Goal: Task Accomplishment & Management: Complete application form

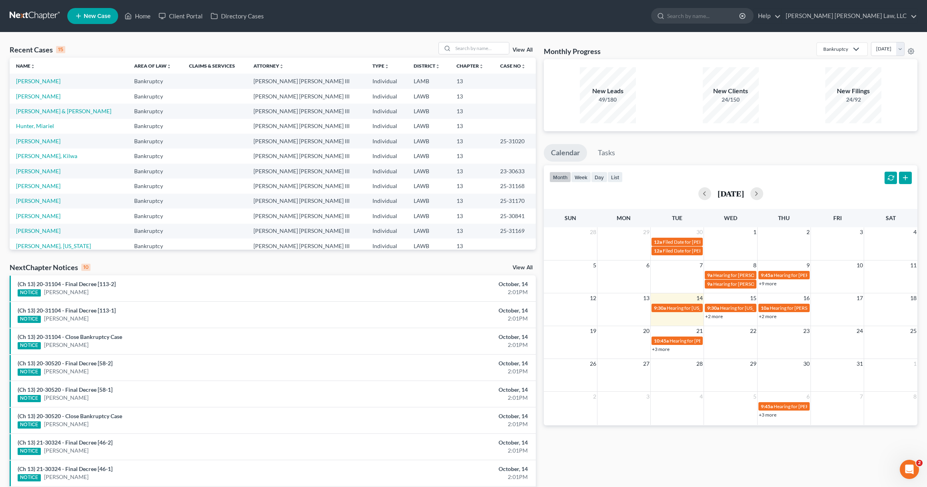
click at [96, 20] on link "New Case" at bounding box center [92, 16] width 51 height 16
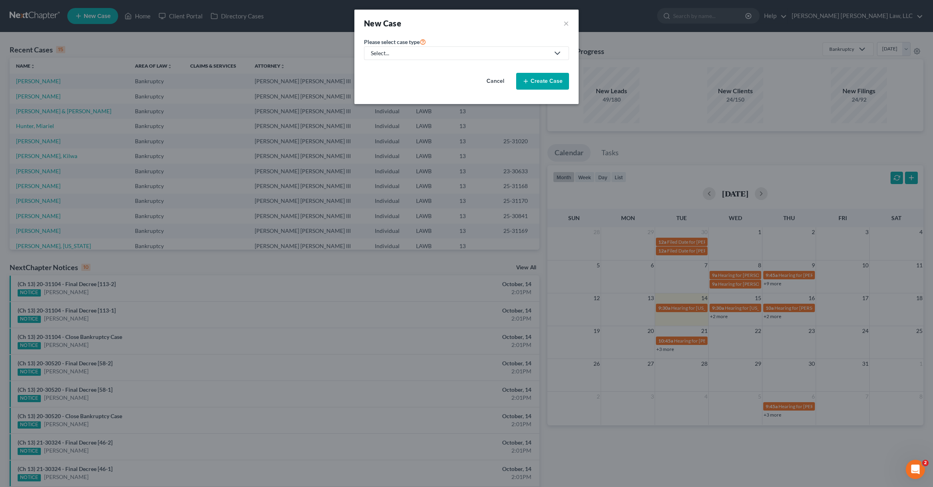
click at [409, 55] on div "Select..." at bounding box center [460, 53] width 179 height 8
click at [409, 68] on div "Bankruptcy" at bounding box center [407, 69] width 71 height 8
select select "36"
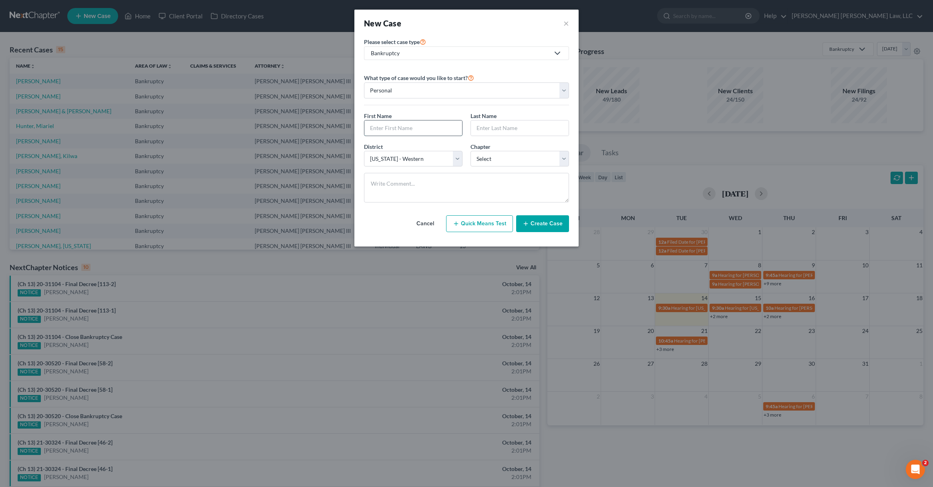
click at [396, 132] on input "text" at bounding box center [413, 128] width 98 height 15
type input "Dione"
type input "[PERSON_NAME]"
select select "3"
click at [470, 151] on select "Select 7 11 12 13" at bounding box center [519, 159] width 98 height 16
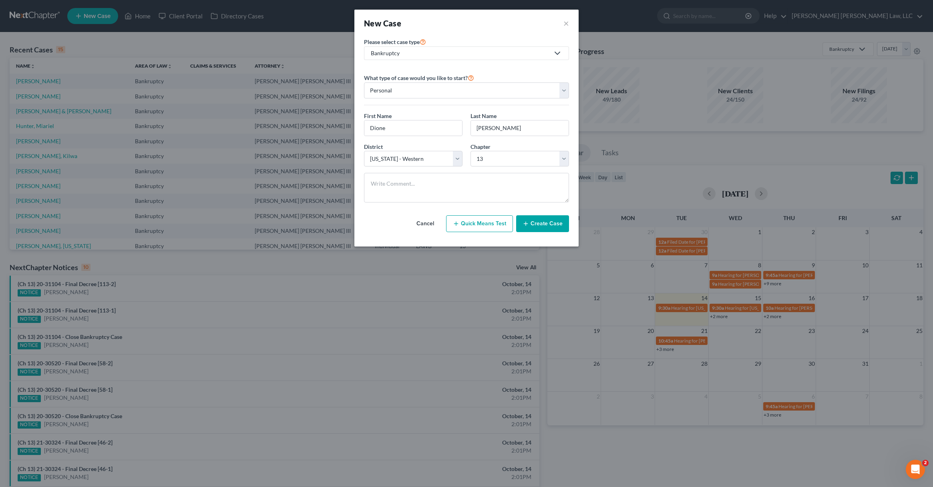
click at [533, 223] on button "Create Case" at bounding box center [542, 223] width 53 height 17
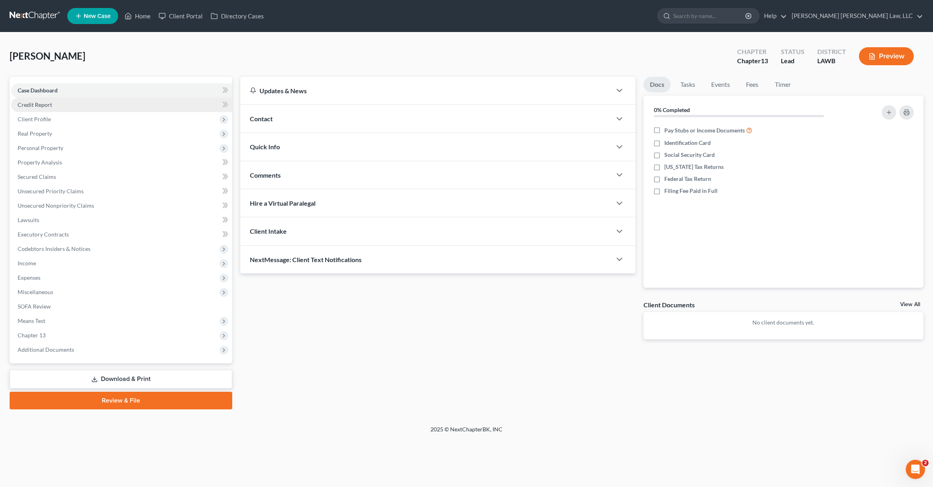
click at [40, 103] on span "Credit Report" at bounding box center [35, 104] width 34 height 7
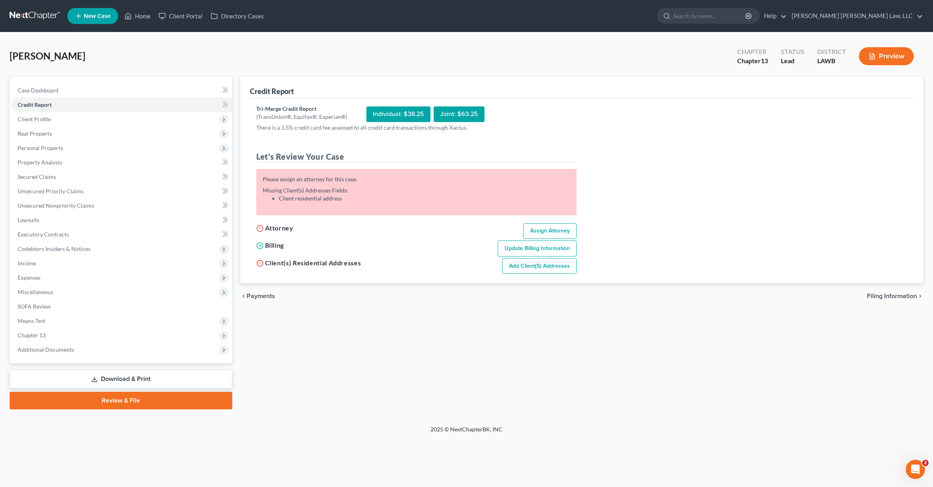
click at [548, 230] on link "Assign Attorney" at bounding box center [549, 231] width 53 height 16
select select "1"
select select "0"
select select "3"
select select "36"
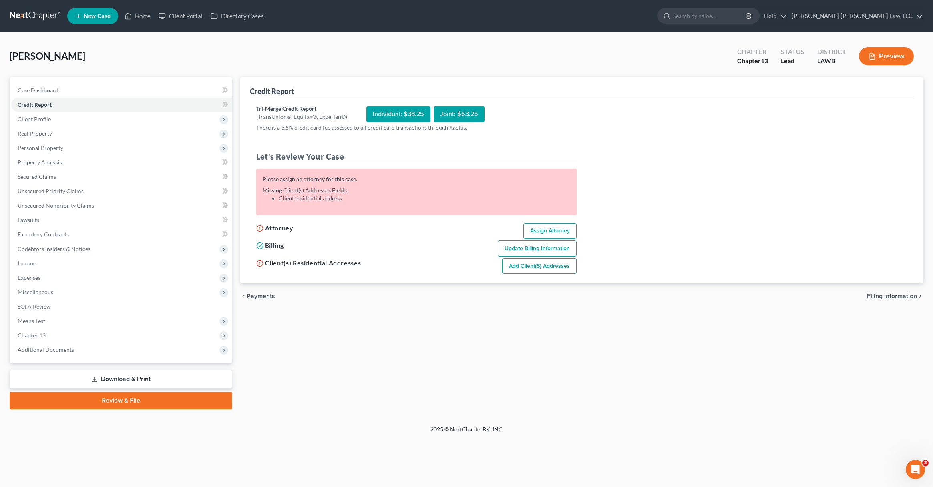
select select "19"
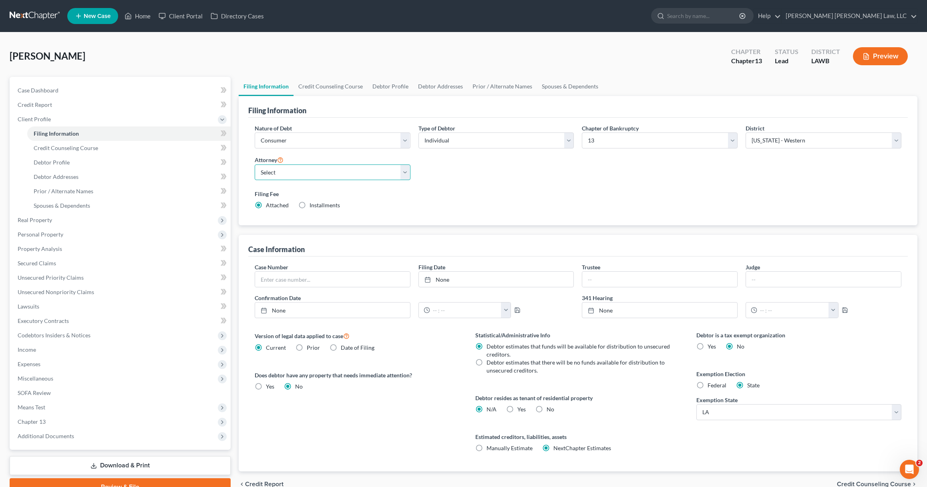
click at [323, 173] on select "Select [PERSON_NAME] [PERSON_NAME] III - LAWB [PERSON_NAME] [PERSON_NAME] III -…" at bounding box center [333, 173] width 156 height 16
select select "0"
click at [255, 165] on select "Select [PERSON_NAME] [PERSON_NAME] III - LAWB [PERSON_NAME] [PERSON_NAME] III -…" at bounding box center [333, 173] width 156 height 16
click at [388, 91] on link "Debtor Profile" at bounding box center [391, 86] width 46 height 19
select select "0"
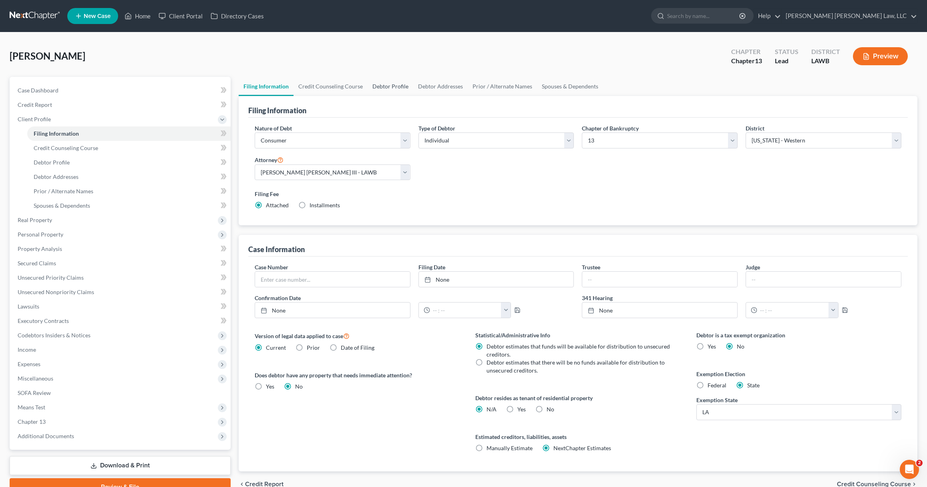
select select "0"
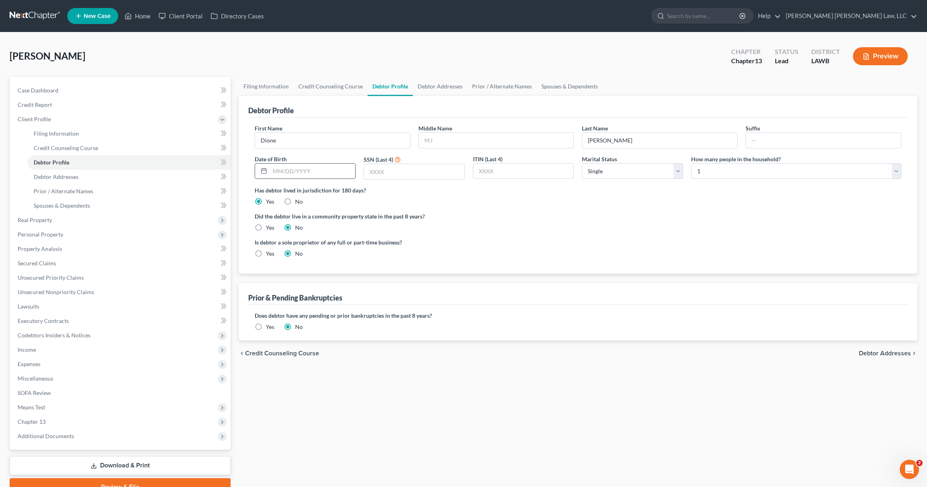
click at [325, 174] on input "text" at bounding box center [313, 171] width 86 height 15
type input "[DATE]"
type input "2653"
click at [618, 165] on select "Select Single Married Separated Divorced Widowed" at bounding box center [632, 171] width 101 height 16
select select "1"
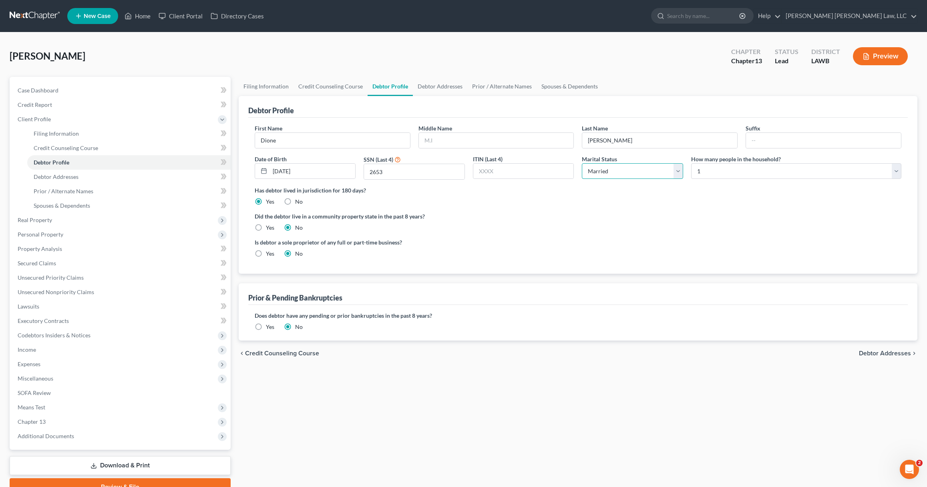
click at [582, 163] on select "Select Single Married Separated Divorced Widowed" at bounding box center [632, 171] width 101 height 16
click at [445, 87] on link "Debtor Addresses" at bounding box center [440, 86] width 54 height 19
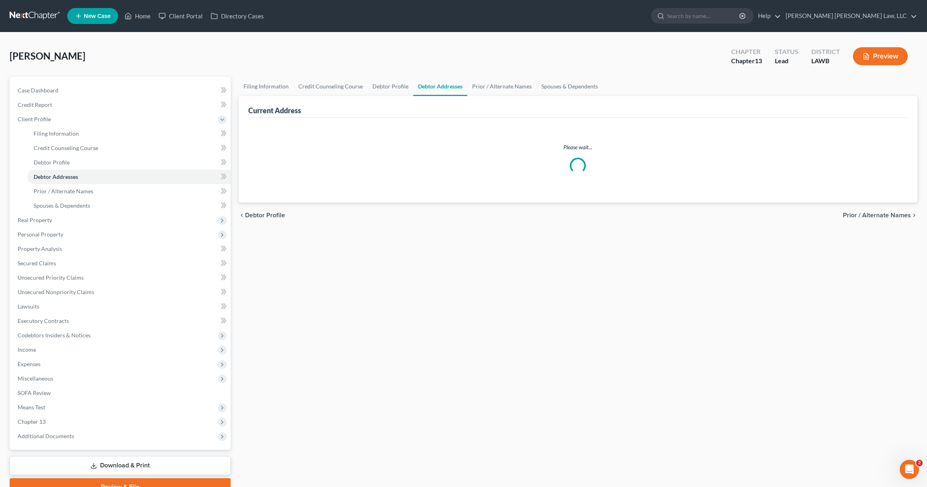
select select "0"
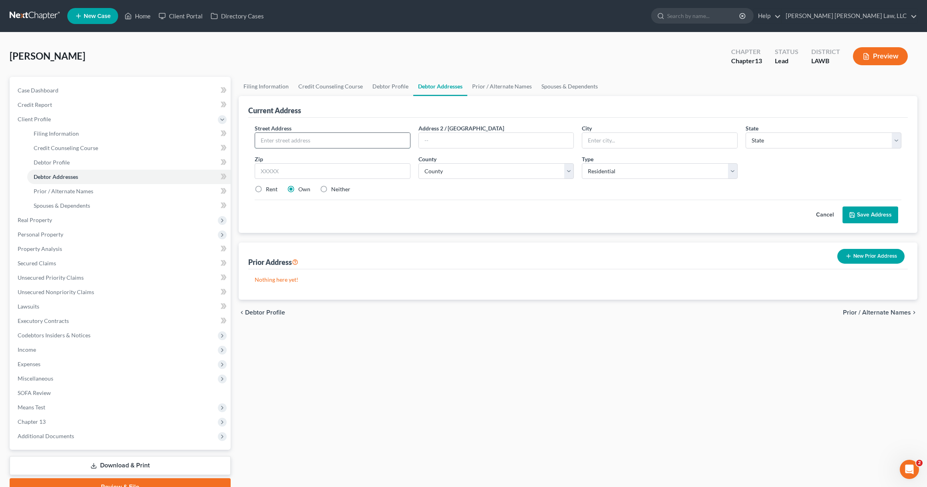
click at [296, 137] on input "text" at bounding box center [332, 140] width 155 height 15
type input "[STREET_ADDRESS]"
type input "Monroe"
select select "19"
type input "71254"
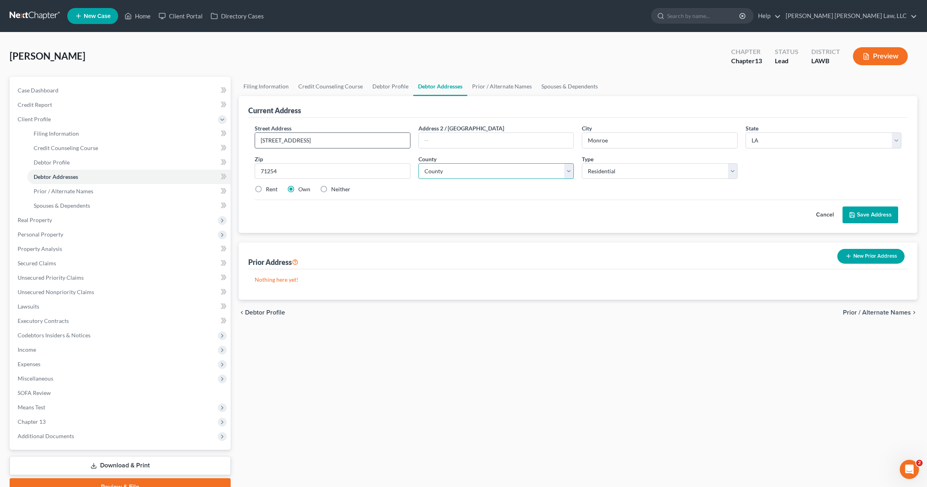
type input "[GEOGRAPHIC_DATA]"
select select "36"
click at [878, 213] on button "Save Address" at bounding box center [870, 215] width 56 height 17
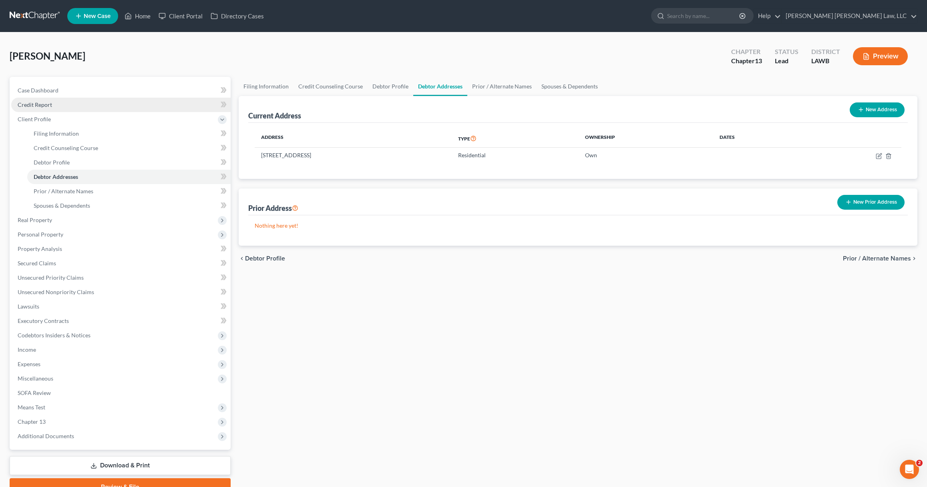
click at [61, 104] on link "Credit Report" at bounding box center [120, 105] width 219 height 14
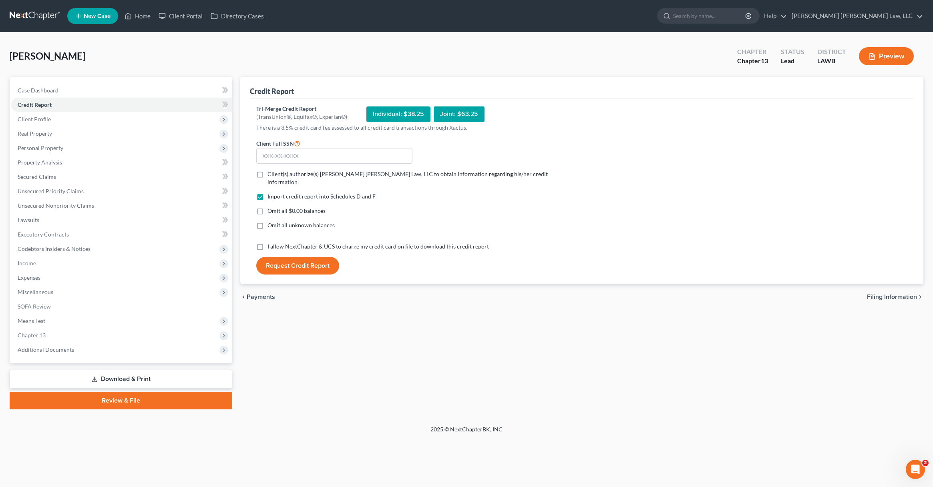
click at [267, 177] on label "Client(s) authorize(s) [PERSON_NAME] [PERSON_NAME] Law, LLC to obtain informati…" at bounding box center [421, 178] width 309 height 16
click at [271, 175] on input "Client(s) authorize(s) [PERSON_NAME] [PERSON_NAME] Law, LLC to obtain informati…" at bounding box center [273, 172] width 5 height 5
checkbox input "true"
click at [267, 207] on label "Omit all $0.00 balances" at bounding box center [296, 211] width 58 height 8
click at [271, 207] on input "Omit all $0.00 balances" at bounding box center [273, 209] width 5 height 5
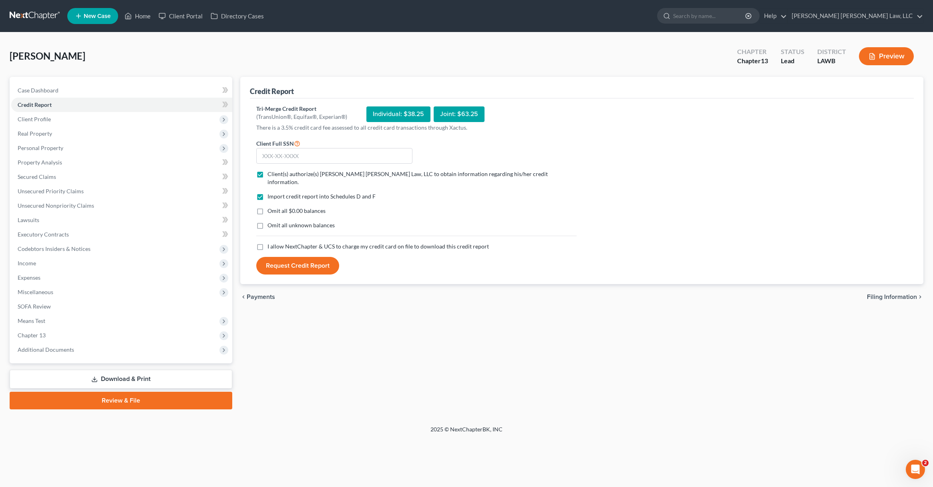
checkbox input "true"
click at [267, 221] on label "Omit all unknown balances" at bounding box center [300, 225] width 67 height 8
click at [271, 221] on input "Omit all unknown balances" at bounding box center [273, 223] width 5 height 5
checkbox input "true"
click at [267, 243] on label "I allow NextChapter & UCS to charge my credit card on file to download this cre…" at bounding box center [377, 247] width 221 height 8
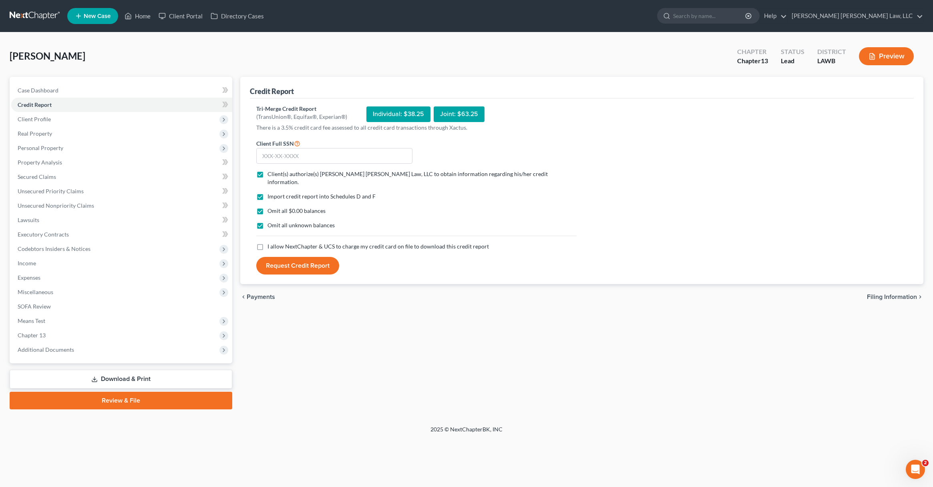
click at [271, 243] on input "I allow NextChapter & UCS to charge my credit card on file to download this cre…" at bounding box center [273, 245] width 5 height 5
checkbox input "true"
click at [276, 155] on input "text" at bounding box center [334, 156] width 156 height 16
type input "439-49-2653"
click at [295, 259] on button "Request Credit Report" at bounding box center [297, 266] width 83 height 18
